Goal: Use online tool/utility: Utilize a website feature to perform a specific function

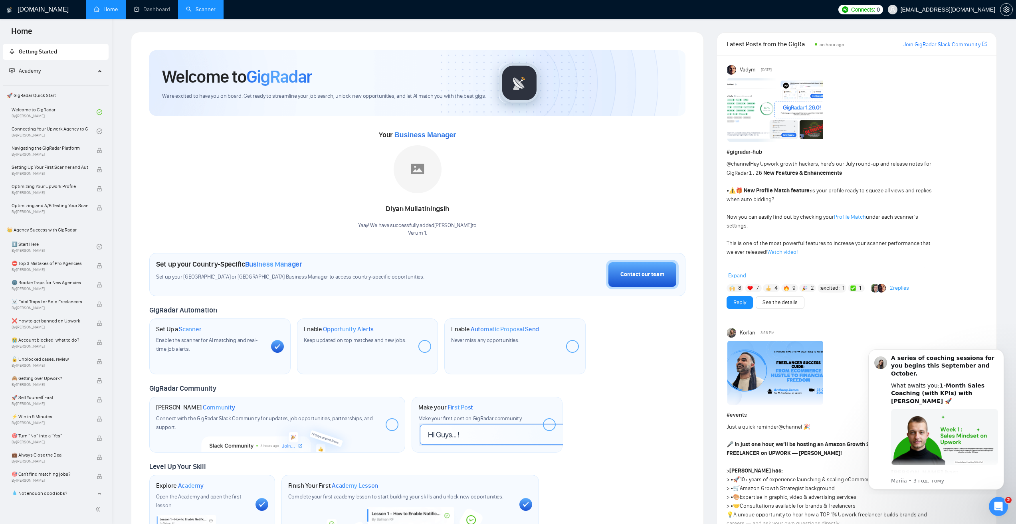
click at [209, 11] on link "Scanner" at bounding box center [201, 9] width 30 height 7
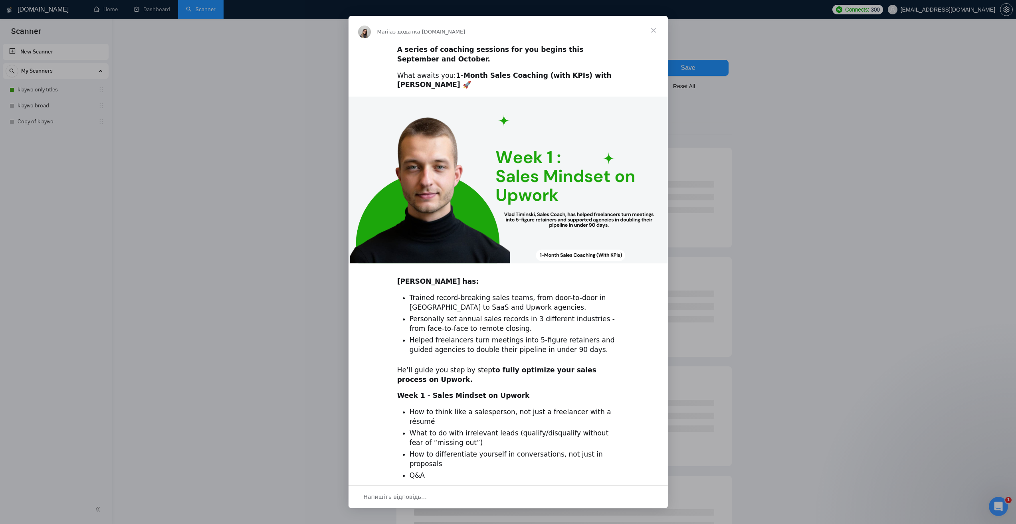
click at [648, 28] on span "Закрити" at bounding box center [653, 30] width 29 height 29
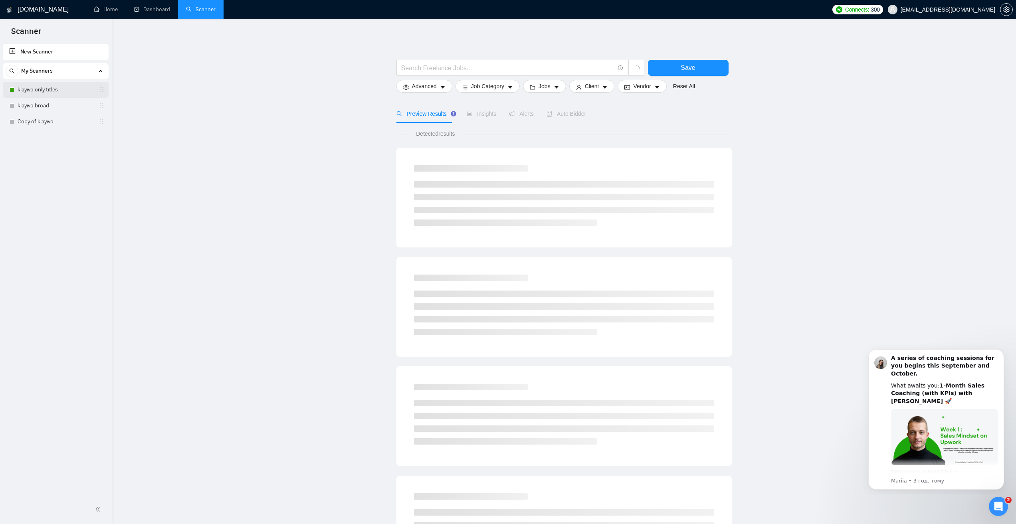
click at [54, 91] on link "klayivo only titles" at bounding box center [56, 90] width 76 height 16
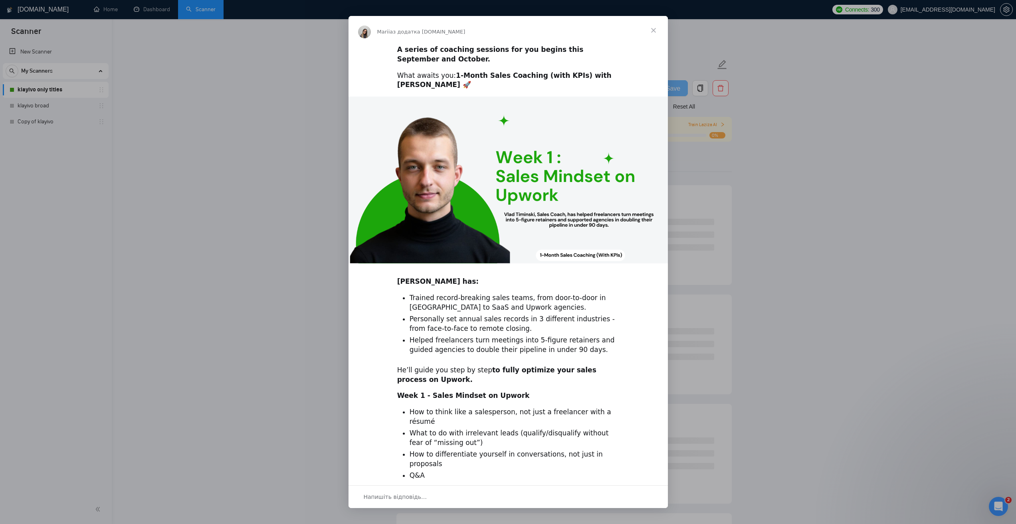
click at [656, 30] on span "Закрити" at bounding box center [653, 30] width 29 height 29
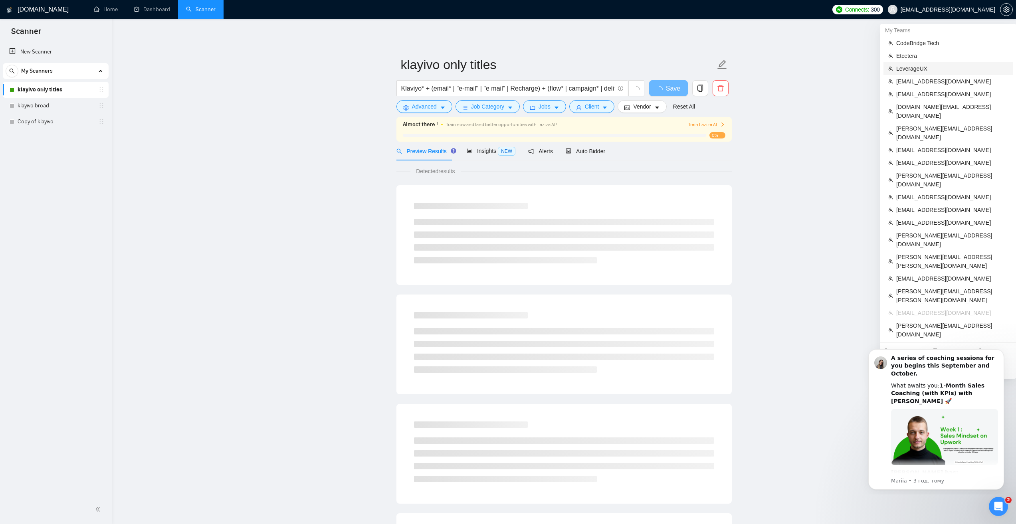
click at [922, 67] on span "LeverageUX" at bounding box center [952, 68] width 112 height 9
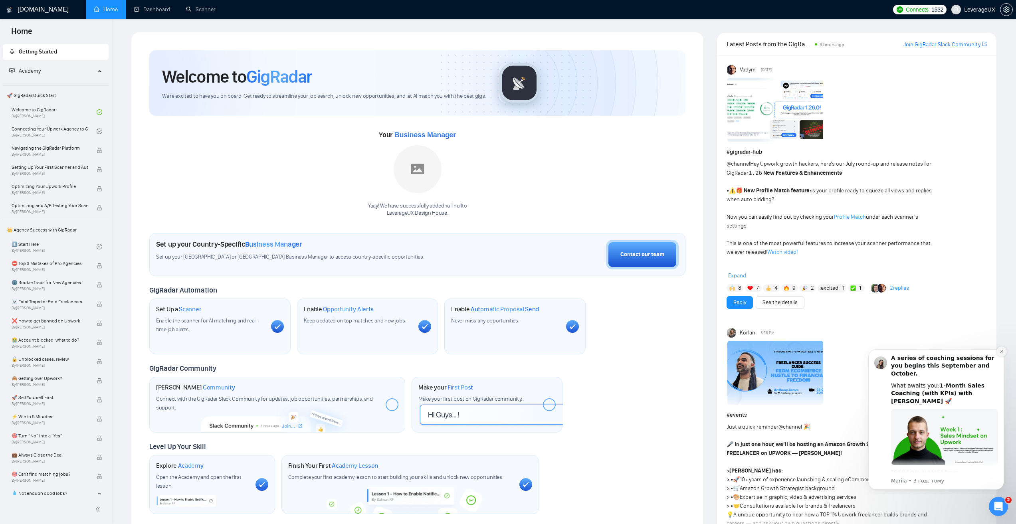
click at [997, 351] on button "Dismiss notification" at bounding box center [1001, 351] width 10 height 10
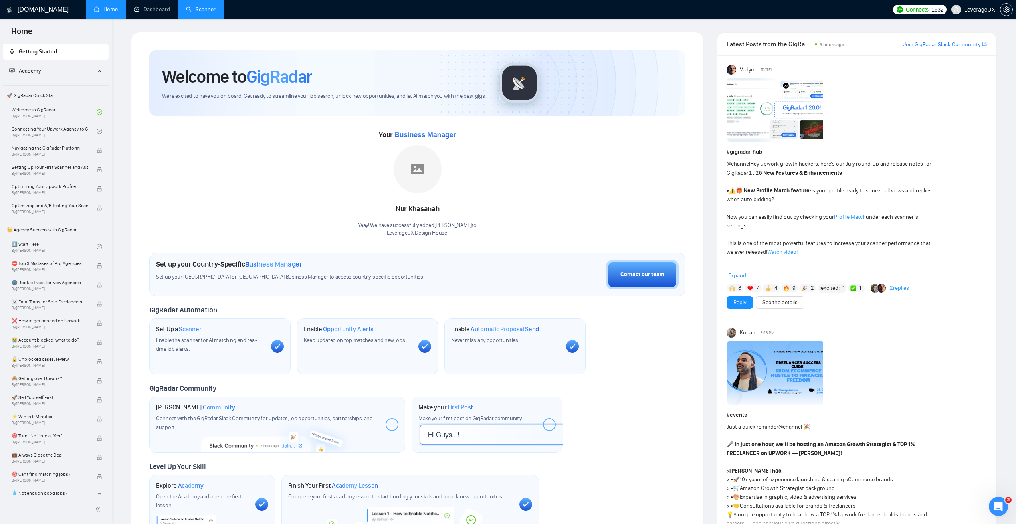
click at [187, 10] on link "Scanner" at bounding box center [201, 9] width 30 height 7
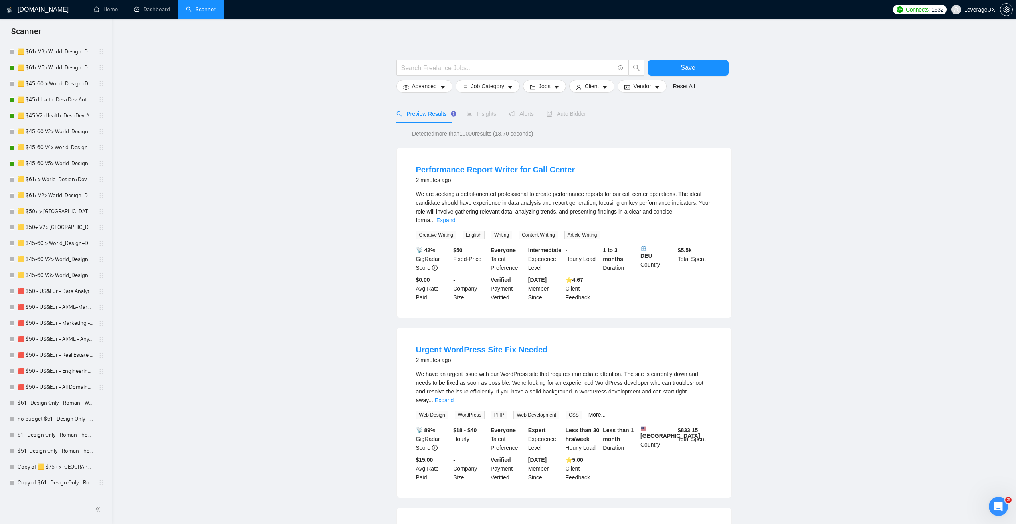
scroll to position [385, 0]
click at [70, 152] on link "🟨 $45 V2+Health_Des+Dev_Antony" at bounding box center [56, 152] width 76 height 16
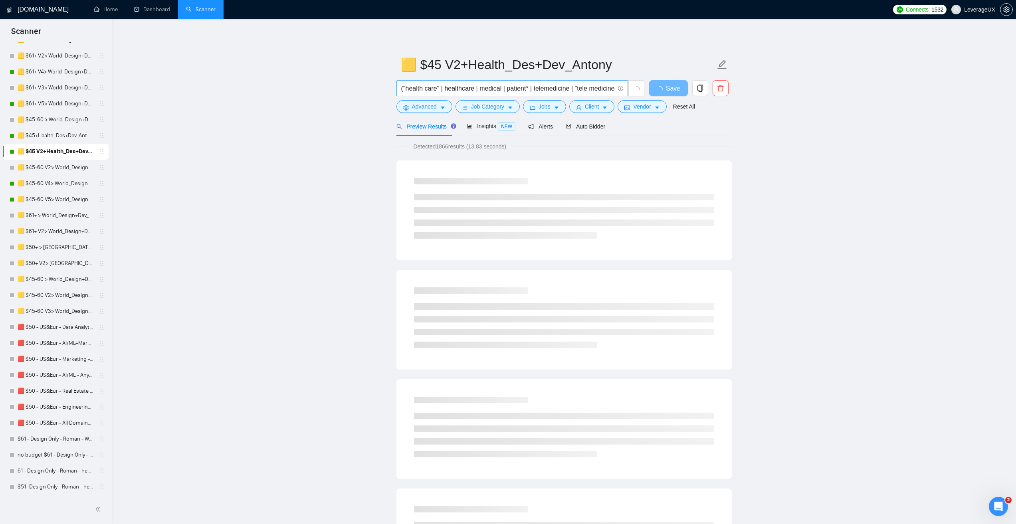
click at [508, 84] on input "("health care" | healthcare | medical | patient* | telemedicine | "tele medicin…" at bounding box center [507, 88] width 213 height 10
